Goal: Transaction & Acquisition: Purchase product/service

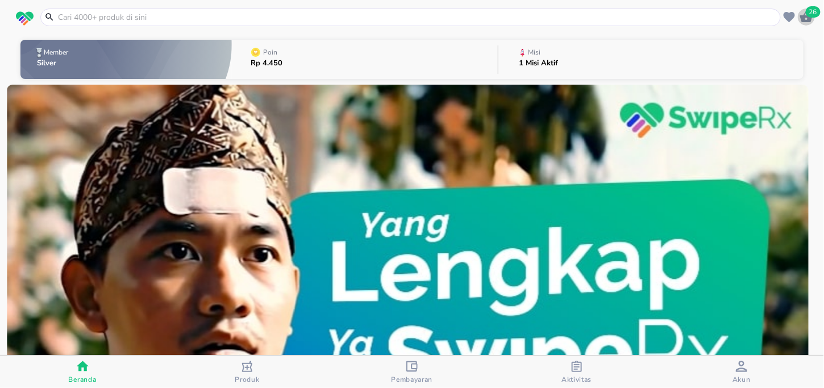
click at [811, 20] on icon "button" at bounding box center [806, 16] width 12 height 11
